Goal: Transaction & Acquisition: Register for event/course

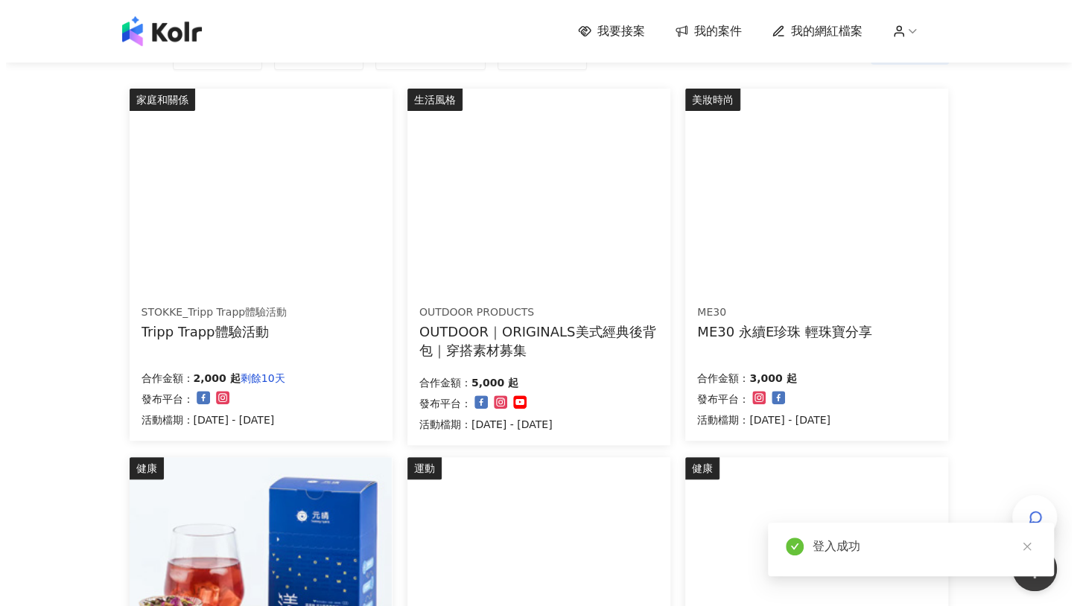
scroll to position [143, 0]
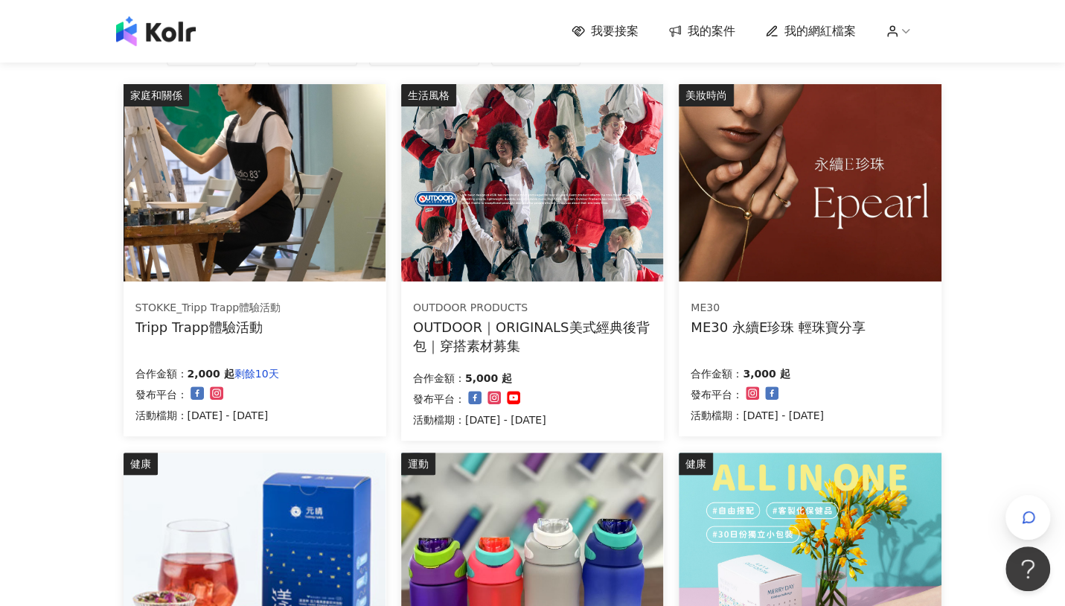
click at [778, 220] on img at bounding box center [810, 182] width 262 height 197
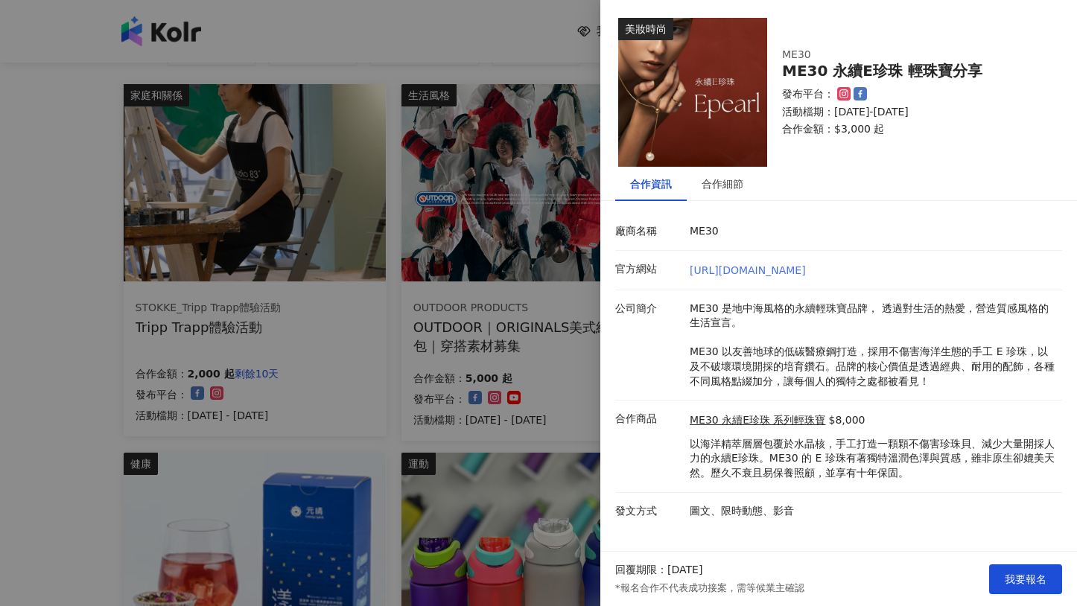
click at [761, 272] on link "[URL][DOMAIN_NAME]" at bounding box center [747, 270] width 116 height 12
click at [743, 194] on div "合作細節" at bounding box center [721, 184] width 71 height 34
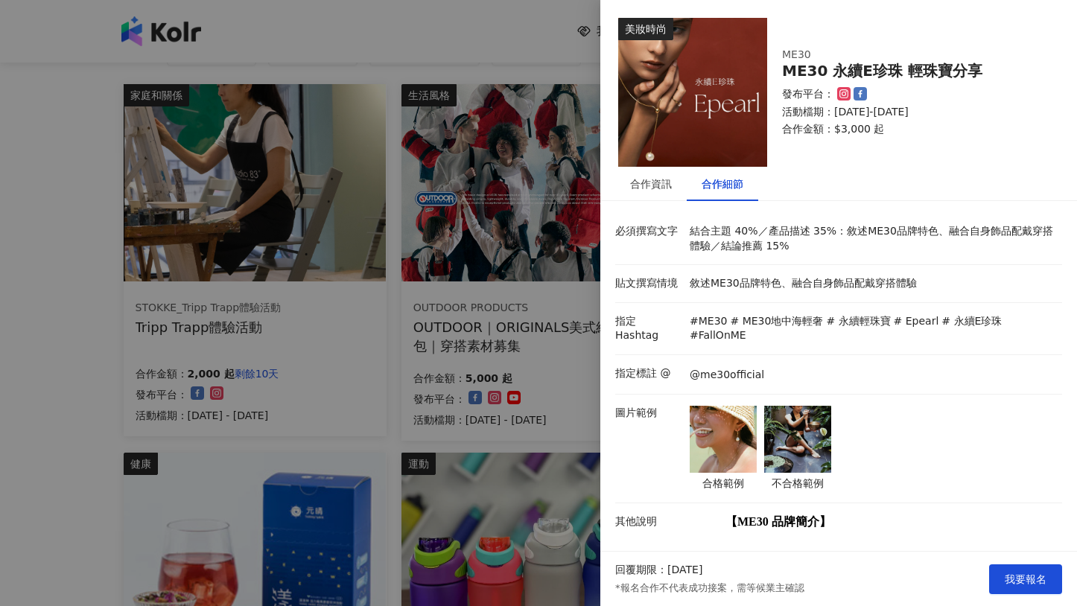
click at [705, 423] on img at bounding box center [722, 439] width 67 height 67
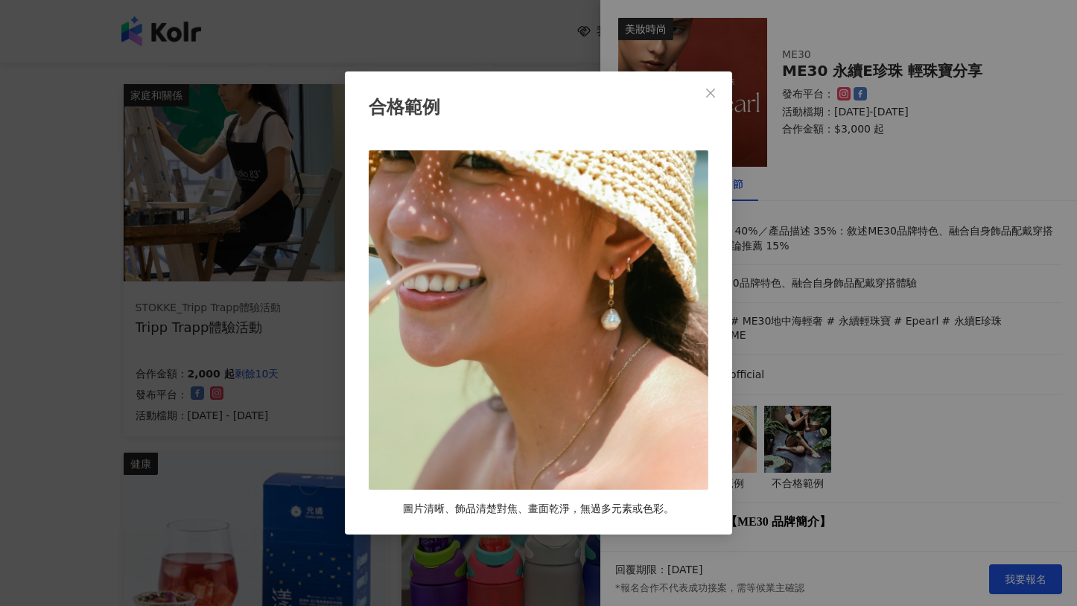
click at [893, 427] on div "合格範例 圖片清晰、飾品清楚對焦、畫面乾淨，無過多元素或色彩。" at bounding box center [538, 303] width 1077 height 606
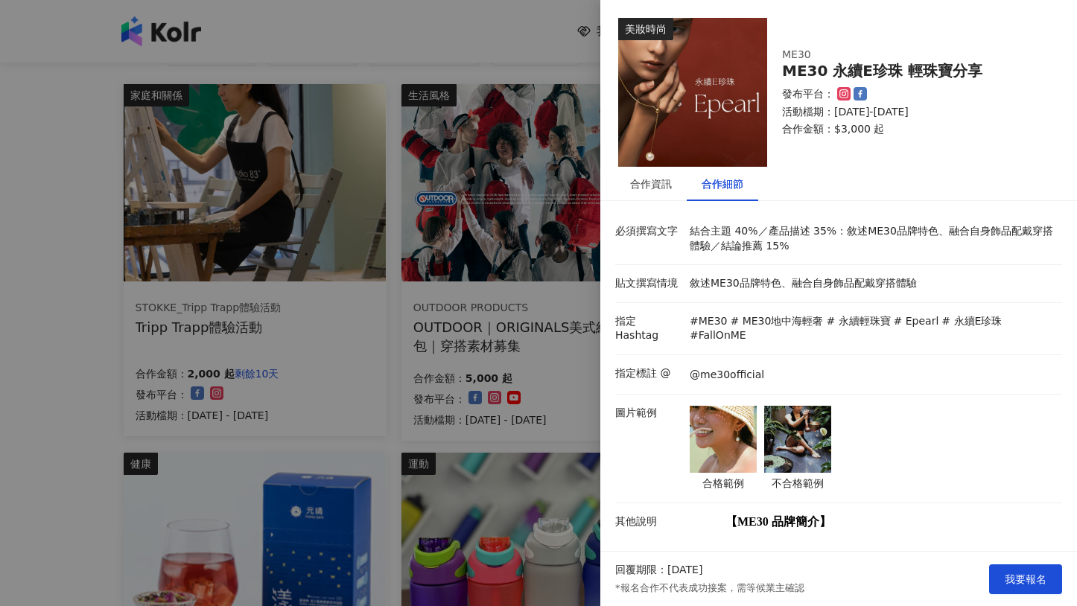
click at [791, 420] on img at bounding box center [797, 439] width 67 height 67
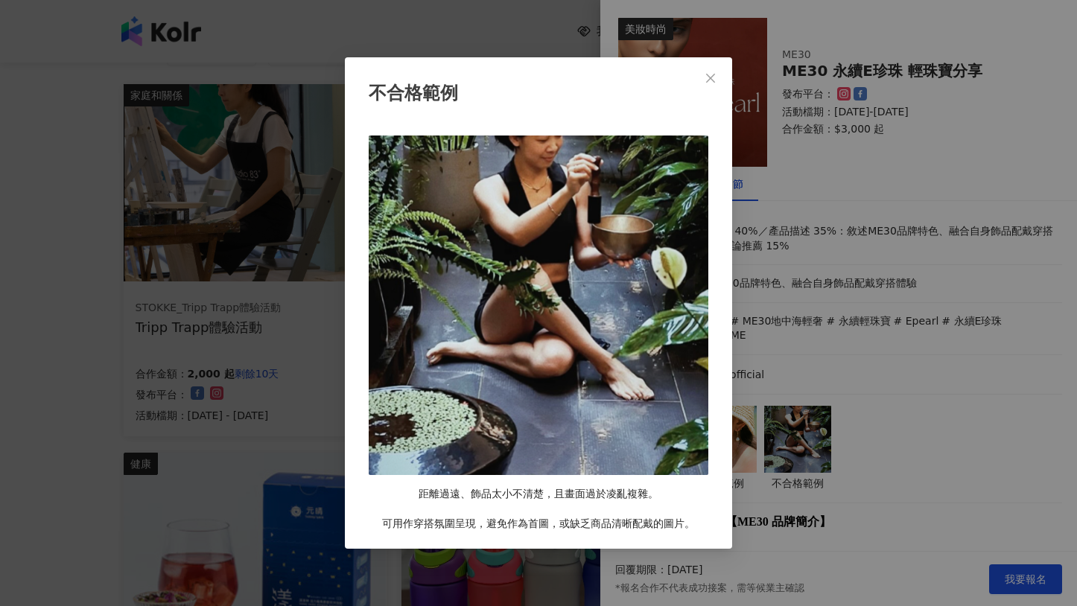
click at [879, 417] on div "不合格範例 距離過遠、飾品太小不清楚，且畫面過於凌亂複雜。 可用作穿搭氛圍呈現，避免作為首圖，或缺乏商品清晰配戴的圖片。" at bounding box center [538, 303] width 1077 height 606
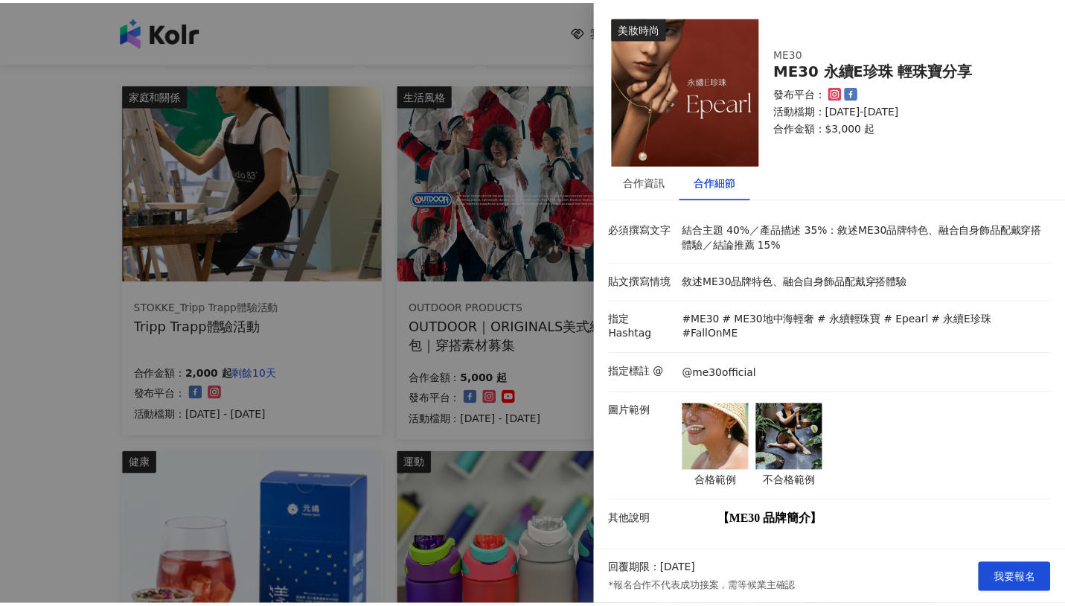
scroll to position [0, 0]
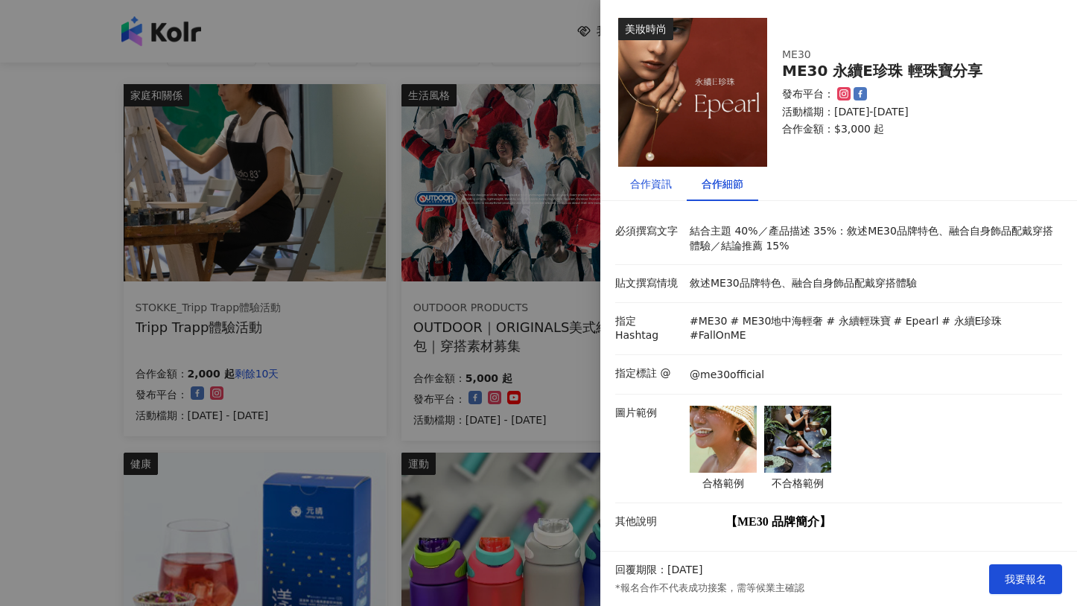
click at [660, 183] on div "合作資訊" at bounding box center [651, 184] width 42 height 16
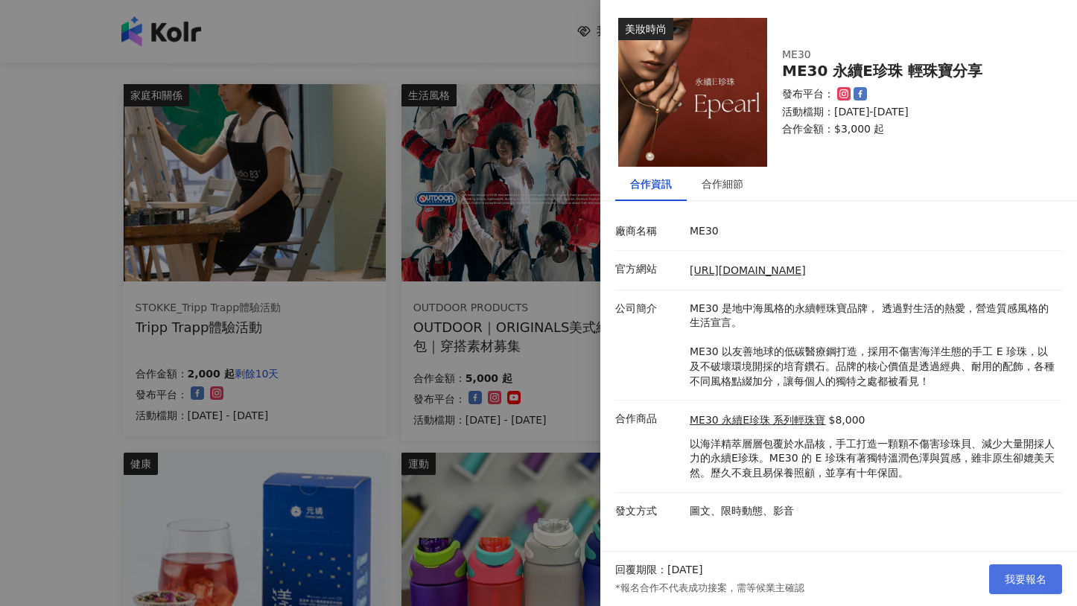
click at [1024, 573] on span "我要報名" at bounding box center [1025, 579] width 42 height 12
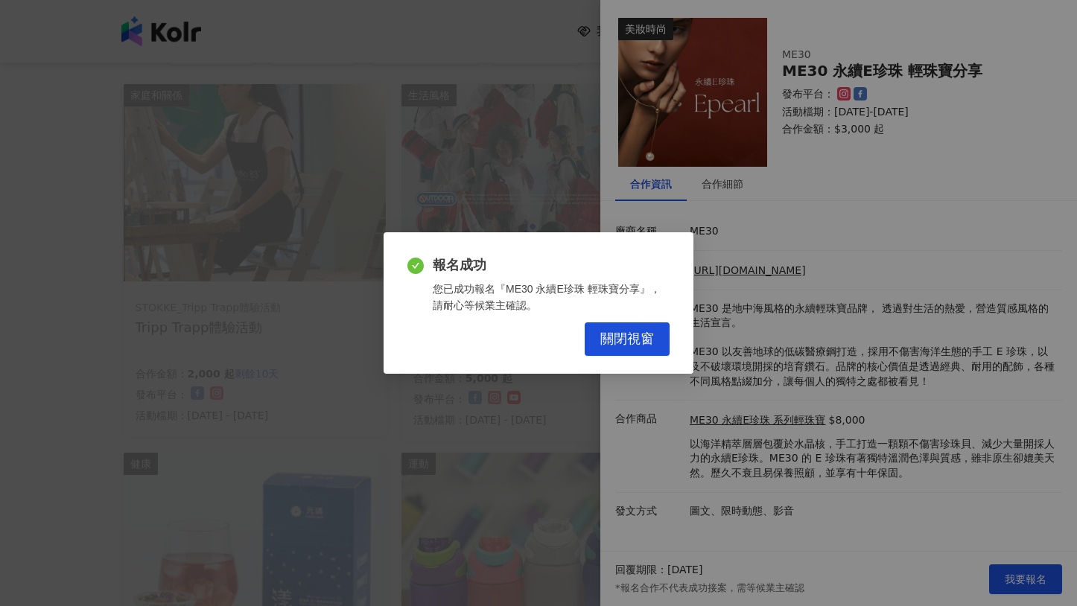
drag, startPoint x: 637, startPoint y: 326, endPoint x: 637, endPoint y: 335, distance: 8.9
click at [637, 326] on button "關閉視窗" at bounding box center [626, 339] width 85 height 34
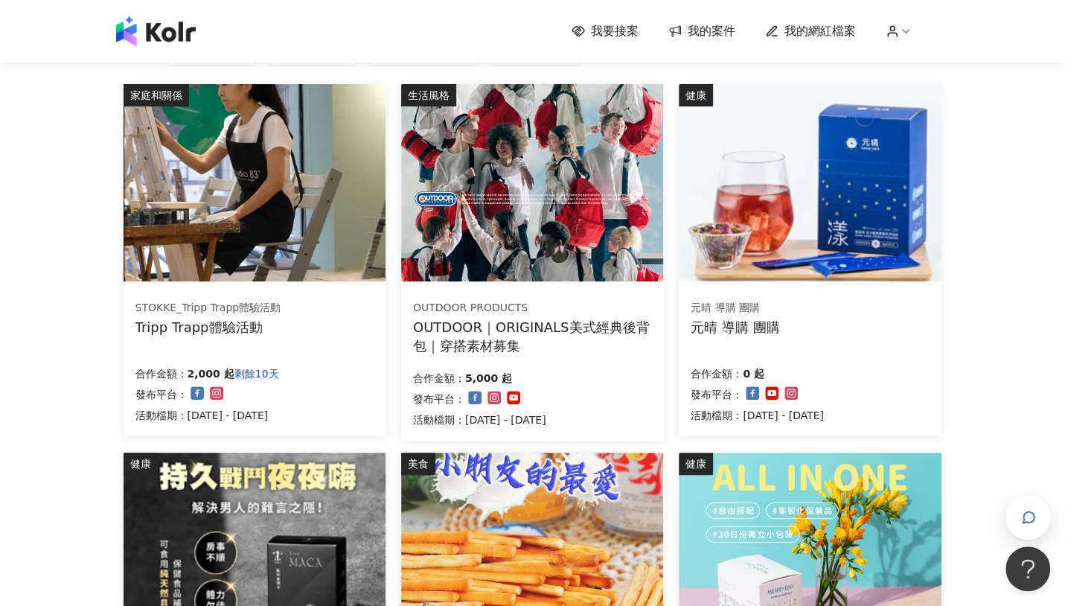
drag, startPoint x: 77, startPoint y: 73, endPoint x: 957, endPoint y: 353, distance: 922.7
drag, startPoint x: 957, startPoint y: 353, endPoint x: 959, endPoint y: 387, distance: 34.3
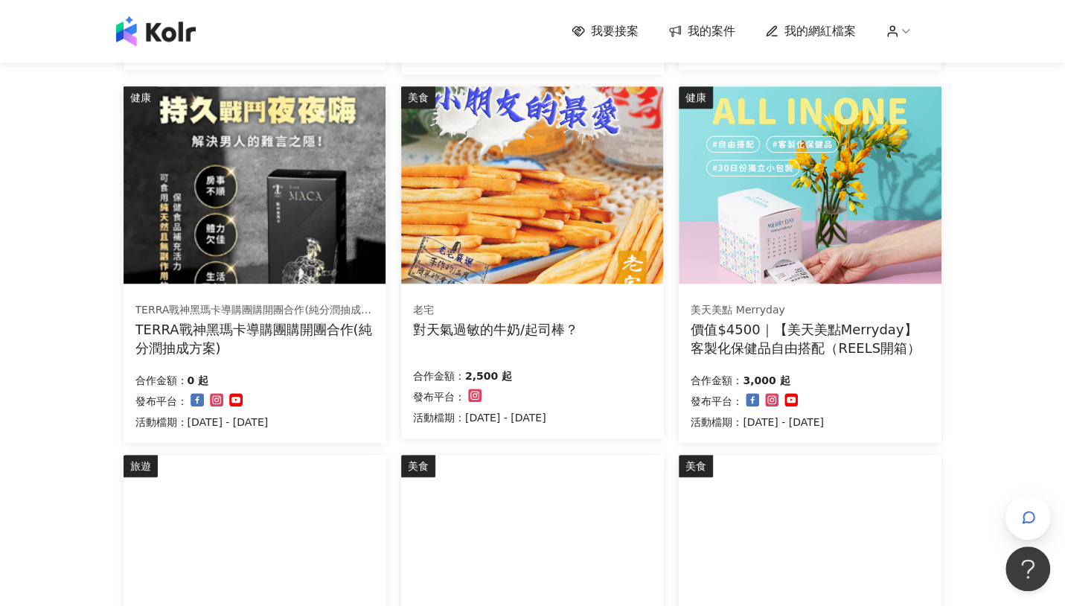
scroll to position [515, 0]
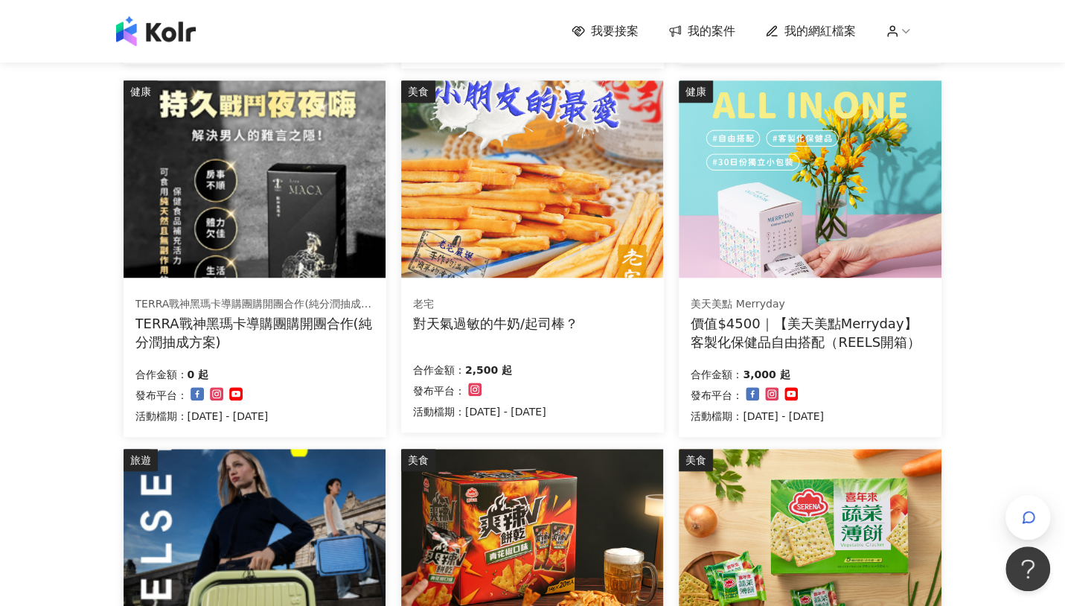
click at [979, 398] on div "我要接案 我的案件 我的網紅檔案 我要接案 搜尋 排序： 日期新到舊 篩選： 案件類型 發布平台 案件價格範圍 活動檔期 清除 套用 家庭和關係 STOKKE…" at bounding box center [532, 285] width 1065 height 1600
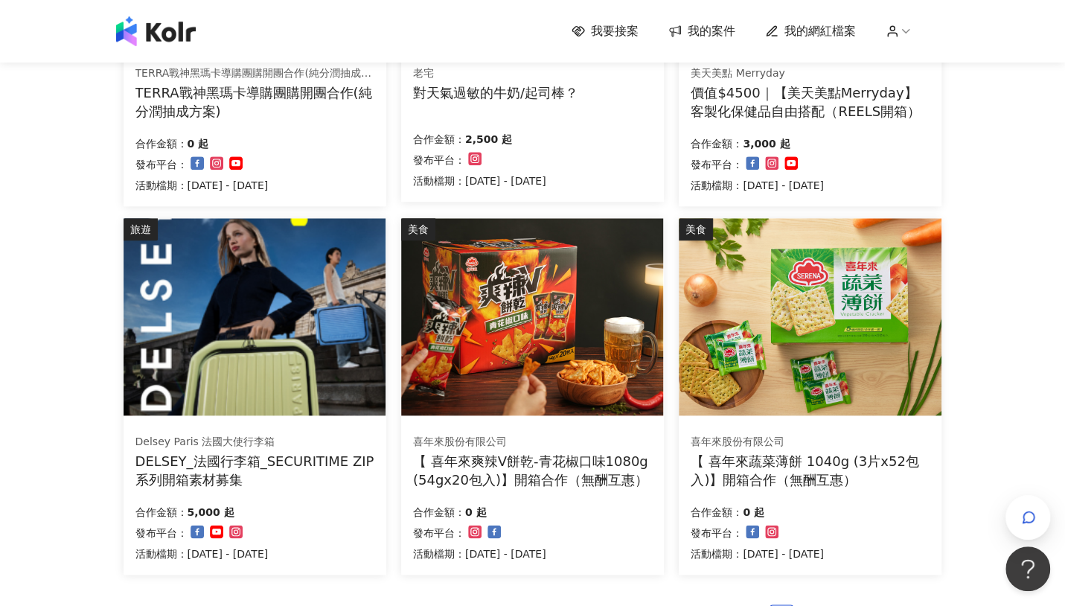
scroll to position [813, 0]
